Goal: Task Accomplishment & Management: Use online tool/utility

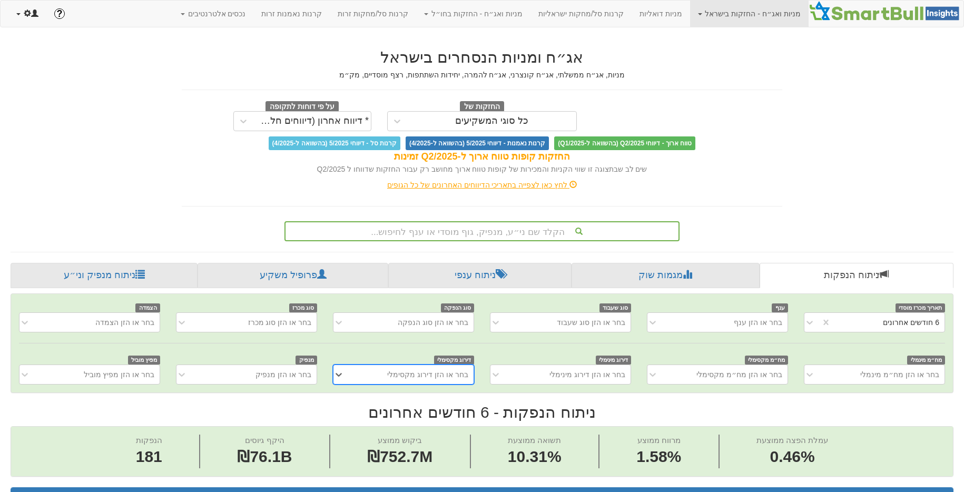
click at [30, 15] on span at bounding box center [27, 12] width 7 height 7
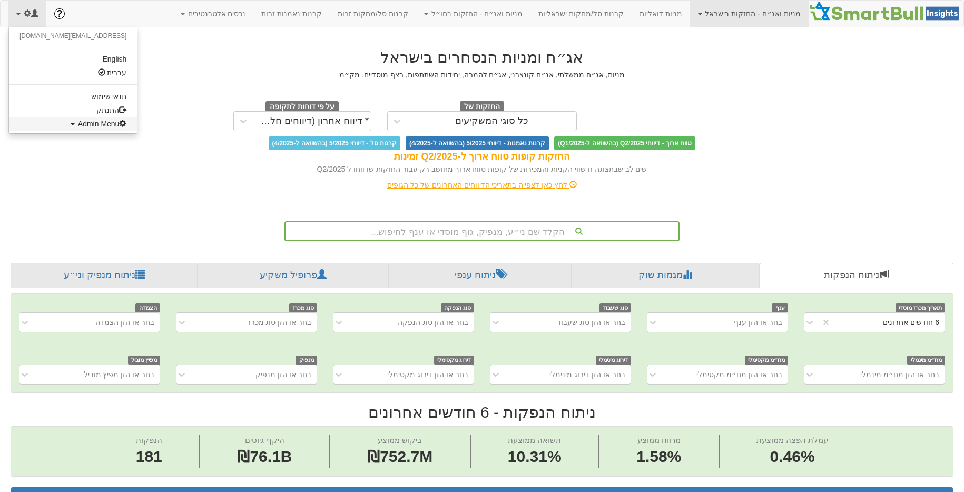
click at [78, 120] on span "Admin Menu" at bounding box center [102, 124] width 49 height 8
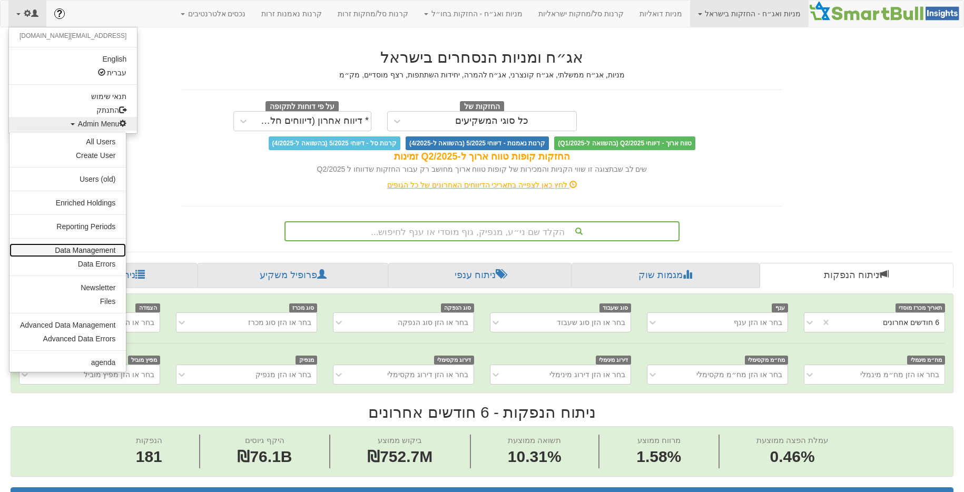
click at [82, 249] on link "Data Management" at bounding box center [67, 250] width 116 height 14
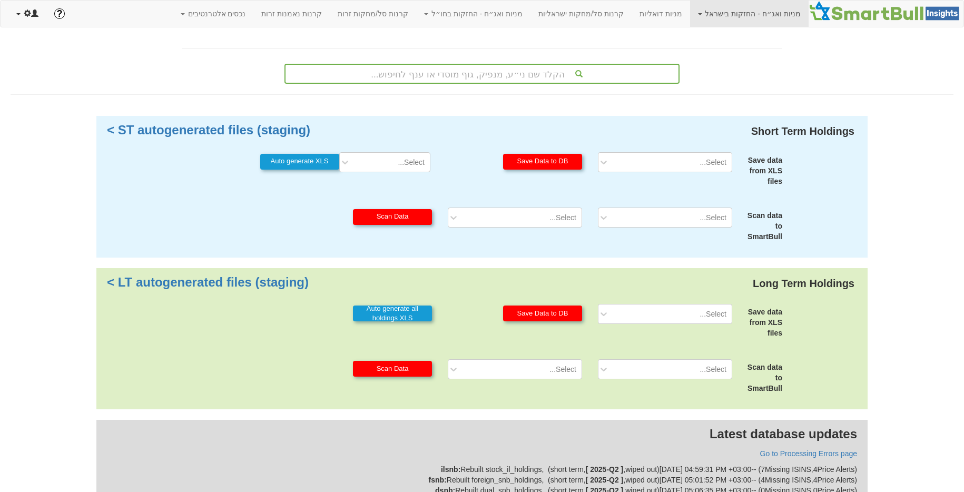
scroll to position [176, 0]
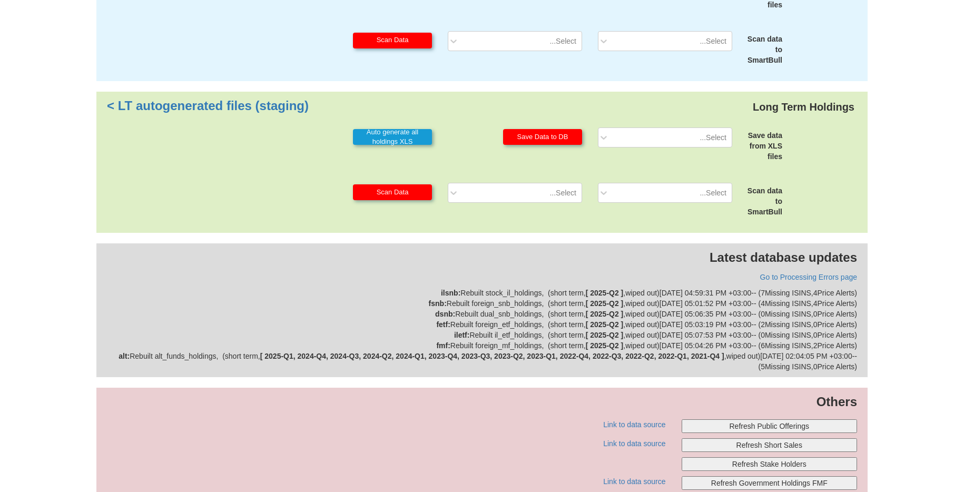
click at [785, 422] on button "Refresh Public Offerings" at bounding box center [769, 426] width 176 height 14
